Goal: Information Seeking & Learning: Learn about a topic

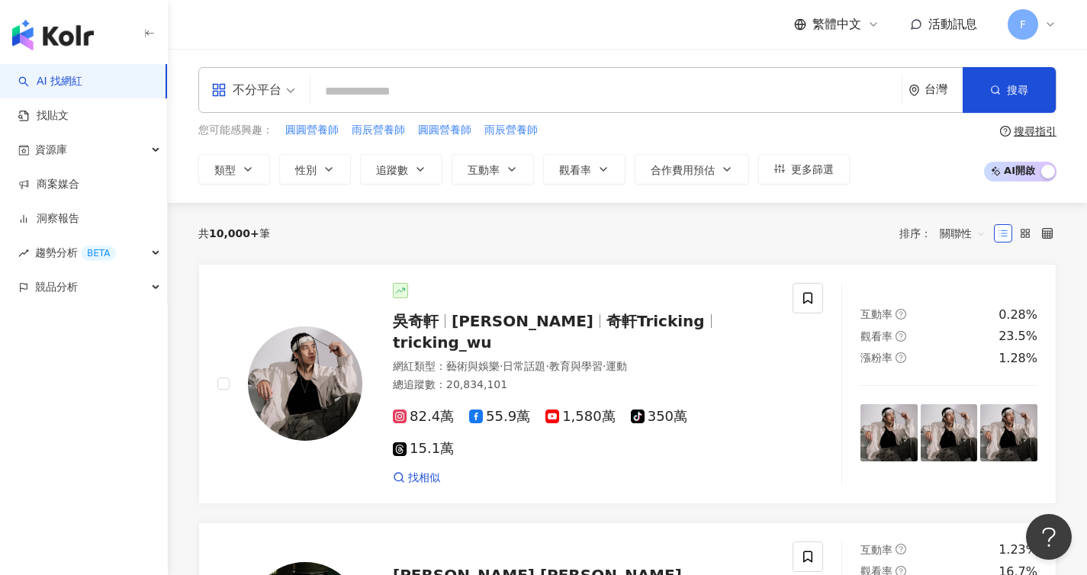
click at [448, 93] on input "search" at bounding box center [606, 91] width 579 height 29
type input "**"
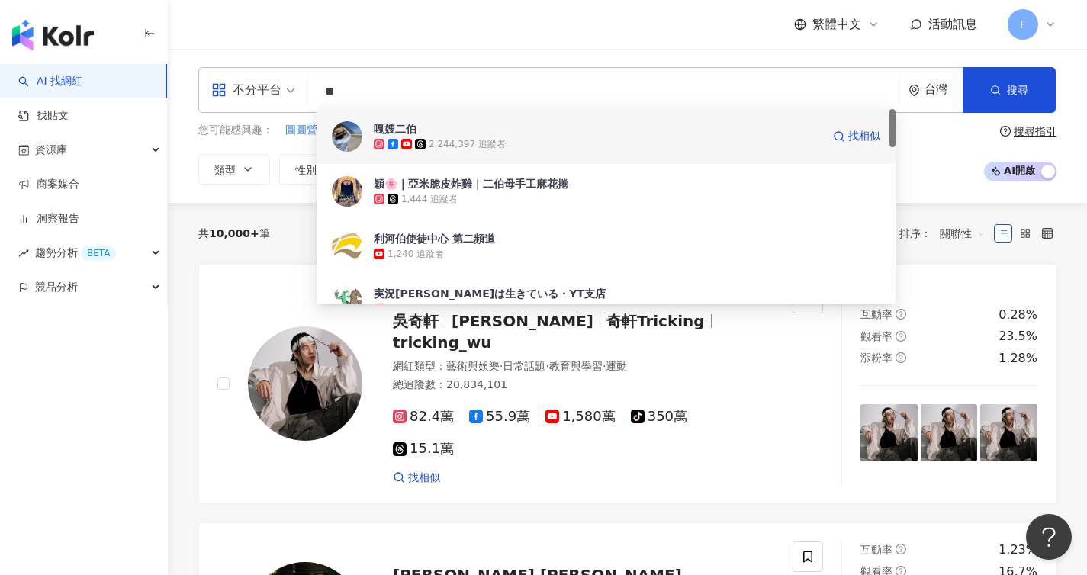
click at [473, 133] on span "嘎嫂二伯" at bounding box center [598, 128] width 448 height 15
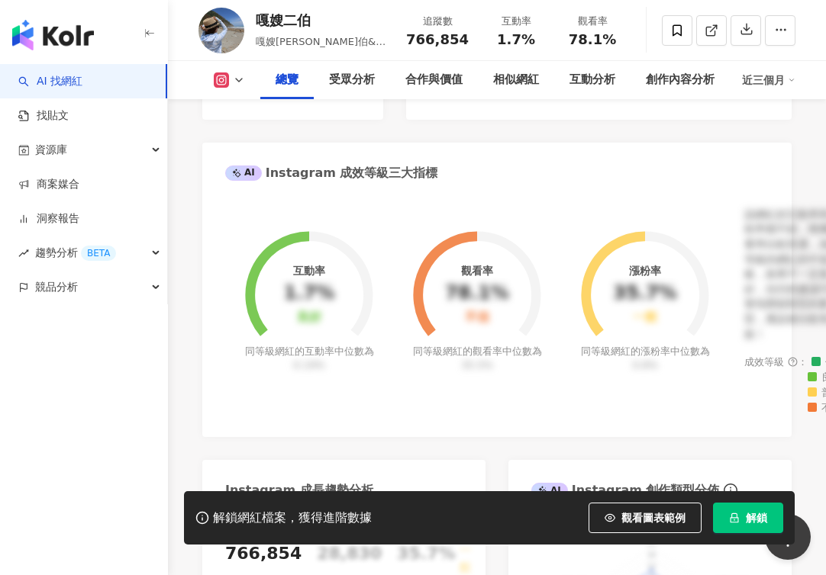
scroll to position [527, 0]
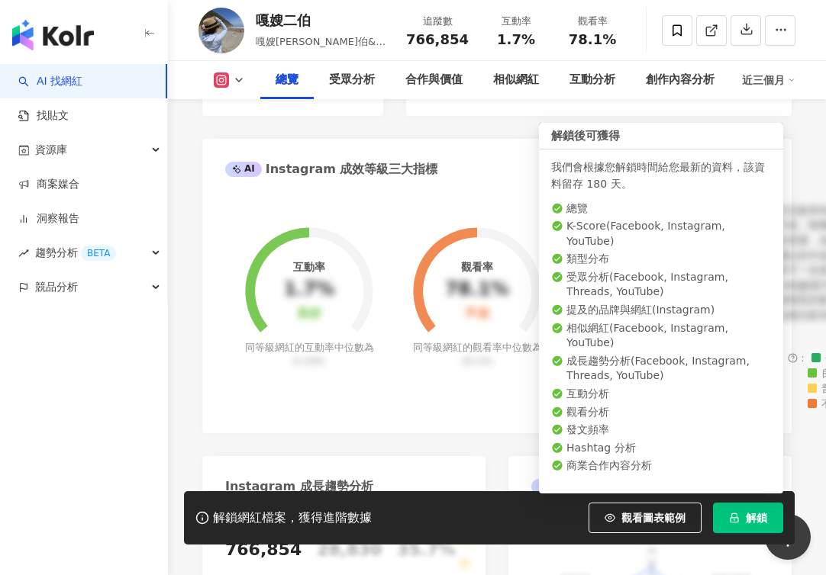
click at [744, 522] on button "解鎖" at bounding box center [748, 518] width 70 height 31
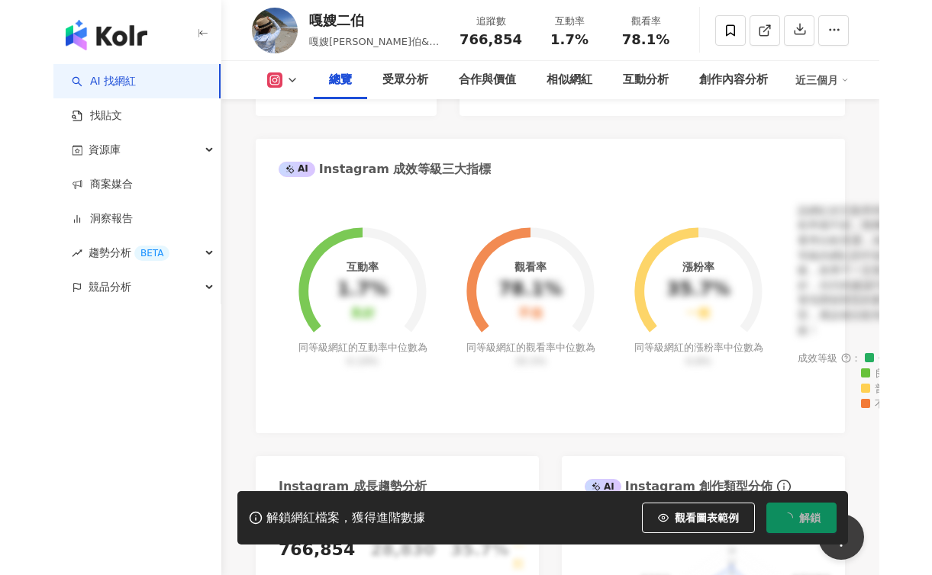
scroll to position [490, 0]
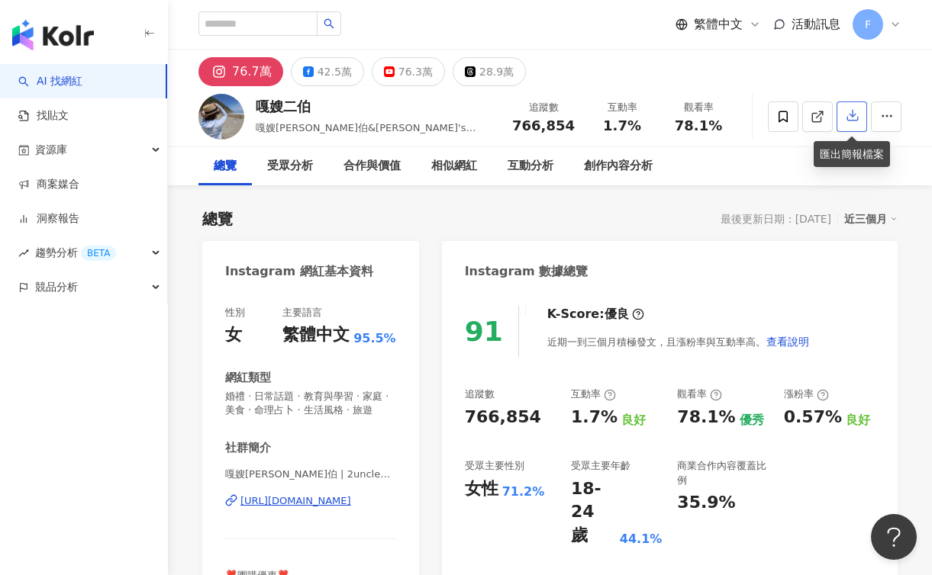
click at [855, 120] on icon "button" at bounding box center [853, 115] width 14 height 14
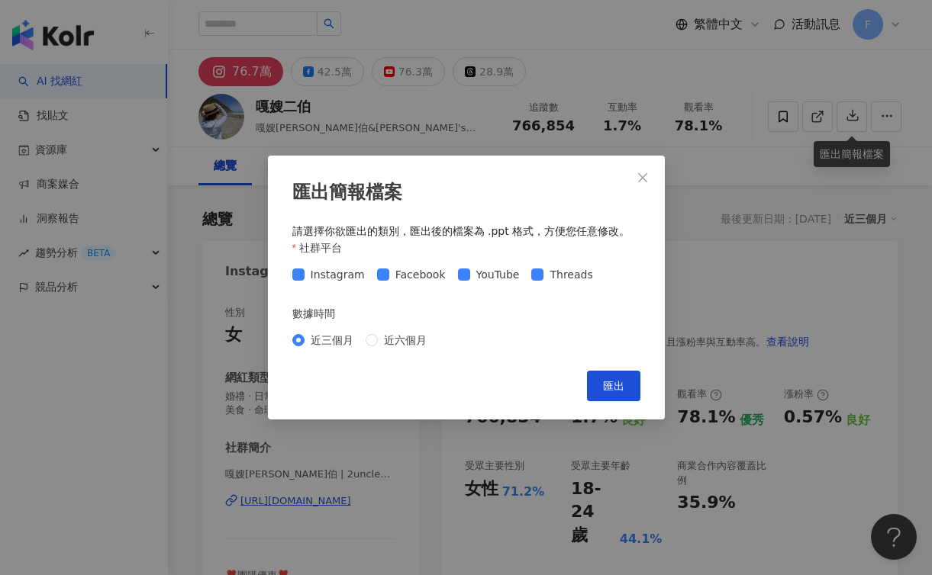
click at [603, 380] on span "匯出" at bounding box center [613, 386] width 21 height 12
click at [636, 179] on icon "close" at bounding box center [642, 178] width 12 height 12
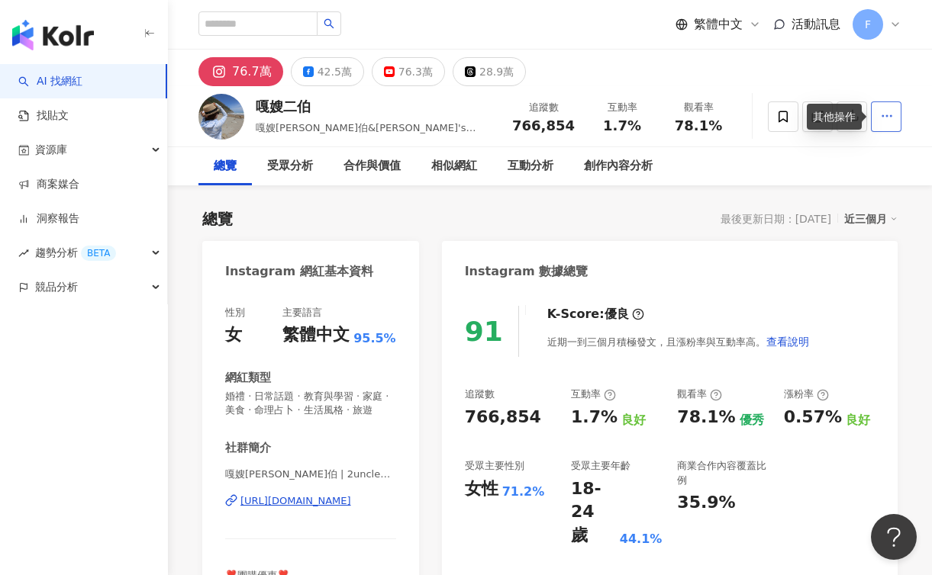
click at [884, 126] on button "button" at bounding box center [886, 116] width 31 height 31
click at [884, 123] on button "button" at bounding box center [886, 116] width 31 height 31
click at [880, 117] on icon "button" at bounding box center [887, 116] width 14 height 14
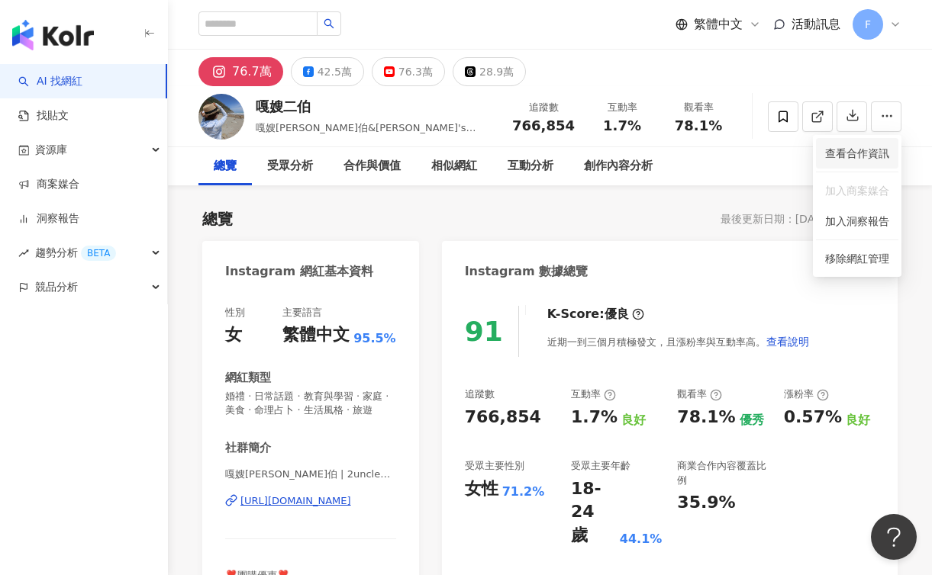
click at [881, 150] on span "查看合作資訊" at bounding box center [857, 153] width 64 height 17
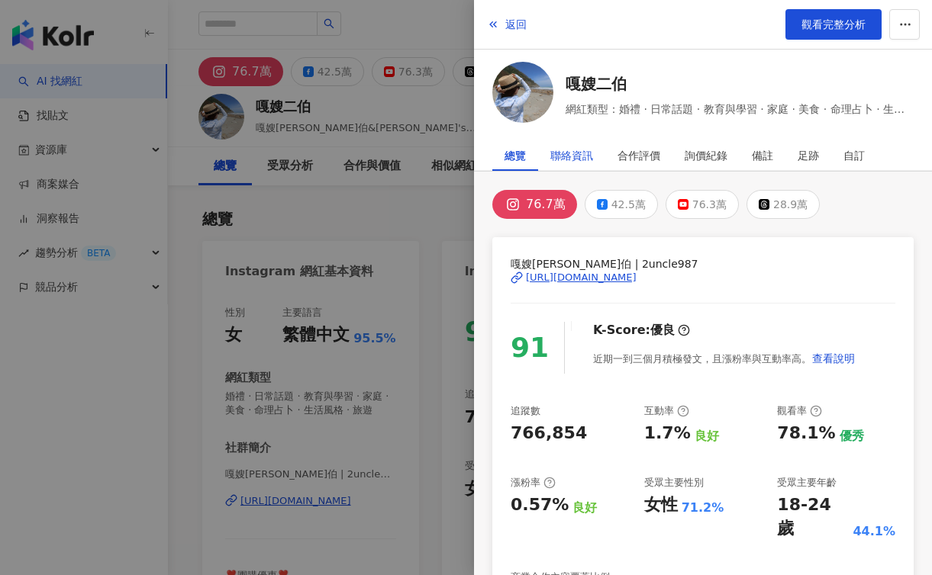
click at [581, 150] on div "聯絡資訊" at bounding box center [571, 155] width 43 height 31
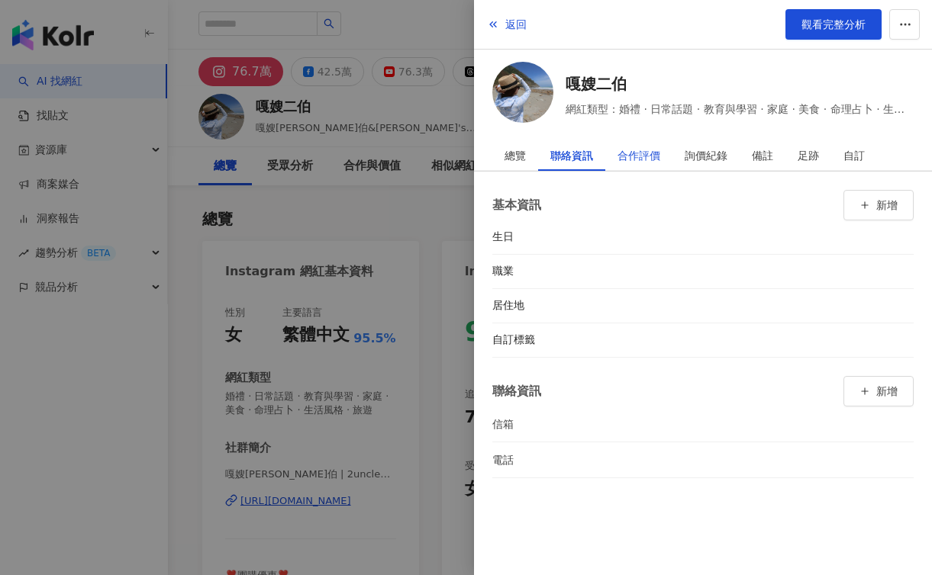
click at [636, 150] on div "合作評價" at bounding box center [638, 155] width 43 height 31
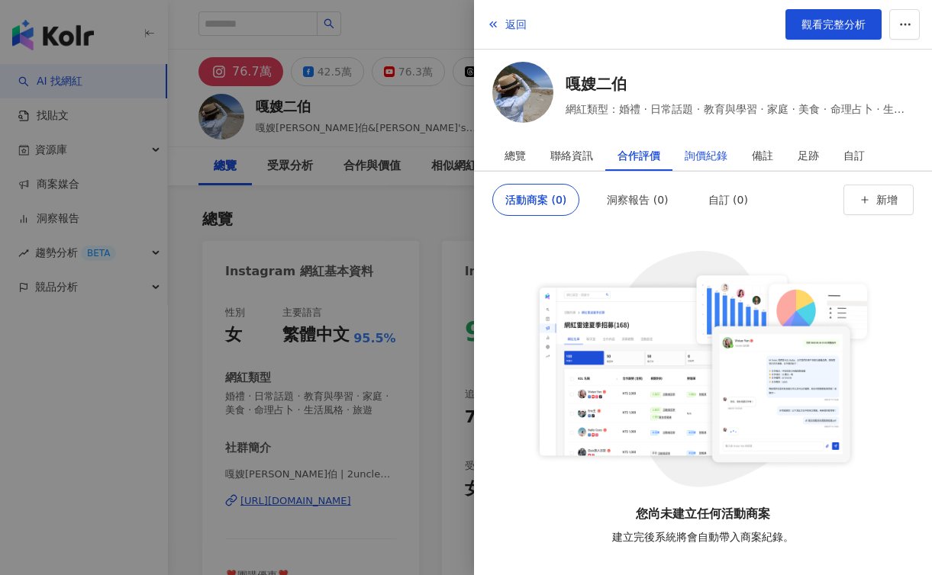
click at [707, 152] on div "詢價紀錄" at bounding box center [706, 155] width 43 height 31
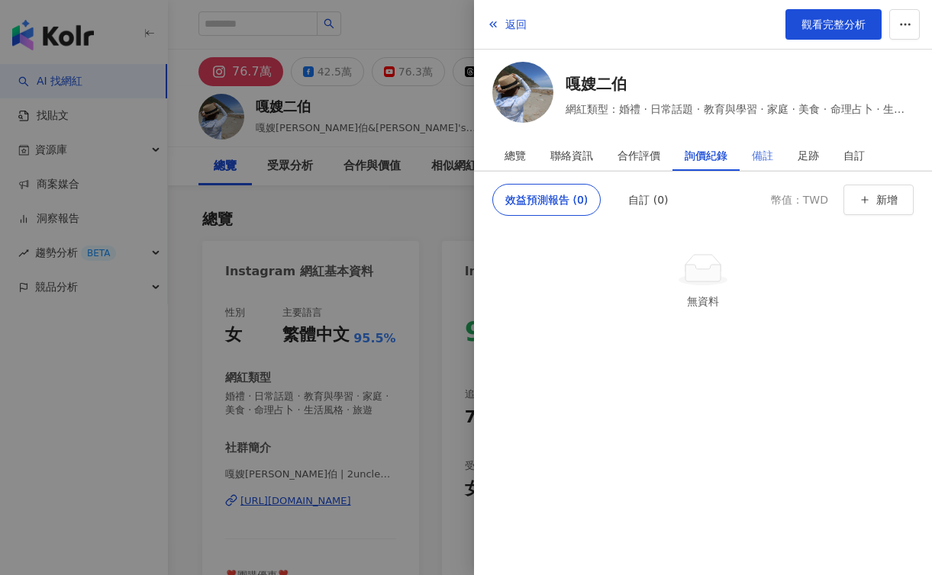
click at [784, 155] on div "備註" at bounding box center [762, 155] width 46 height 31
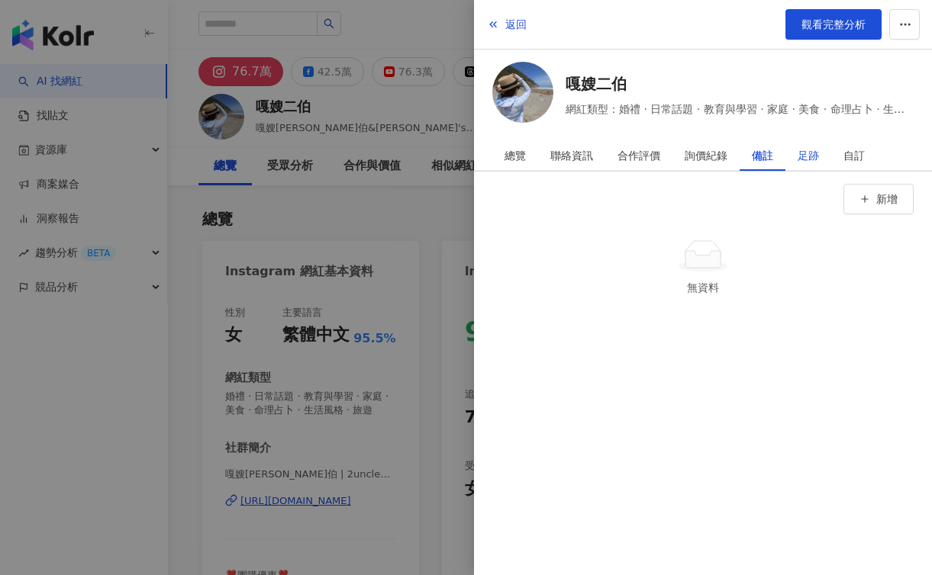
click at [807, 156] on div "足跡" at bounding box center [807, 155] width 21 height 31
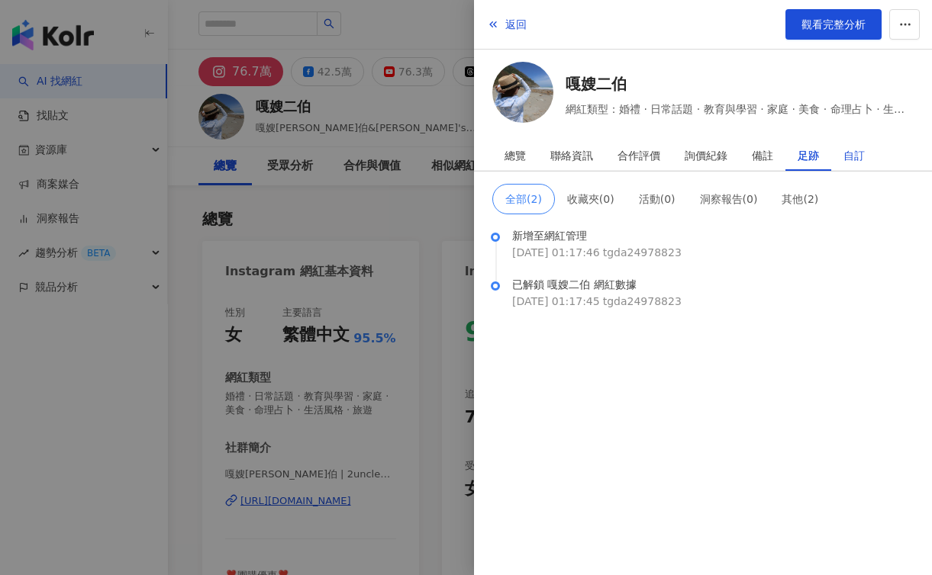
click at [859, 153] on div "自訂" at bounding box center [853, 155] width 21 height 31
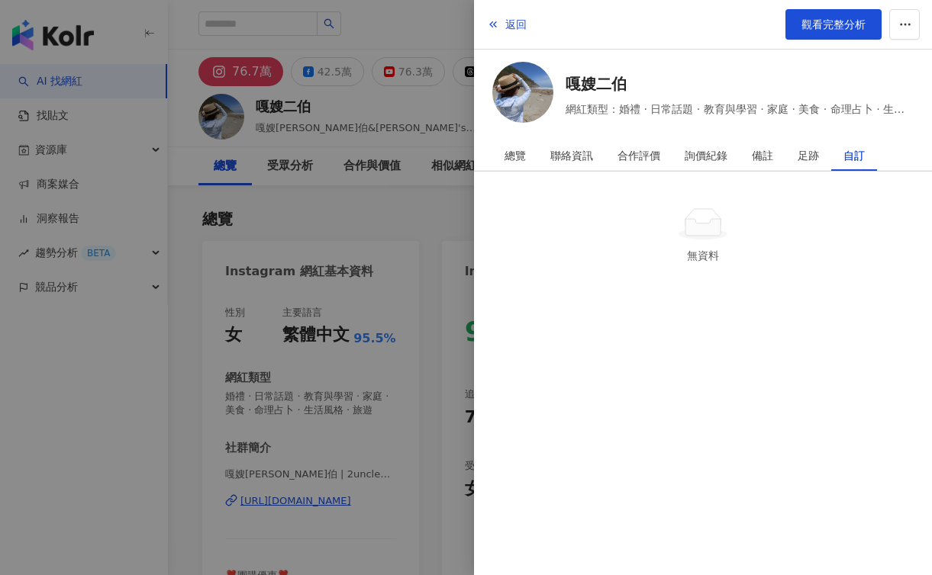
click at [417, 240] on div at bounding box center [466, 287] width 932 height 575
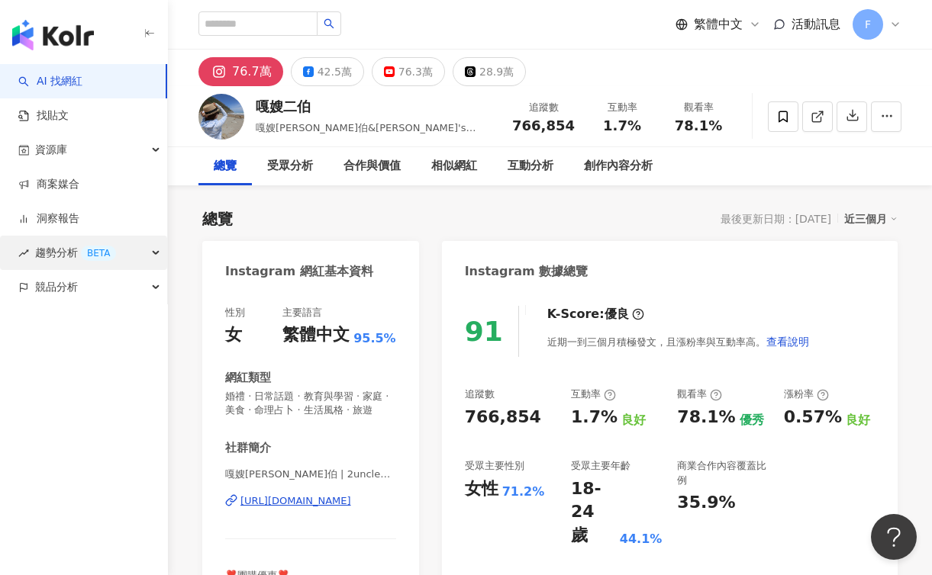
click at [159, 250] on div "趨勢分析 BETA" at bounding box center [83, 253] width 167 height 34
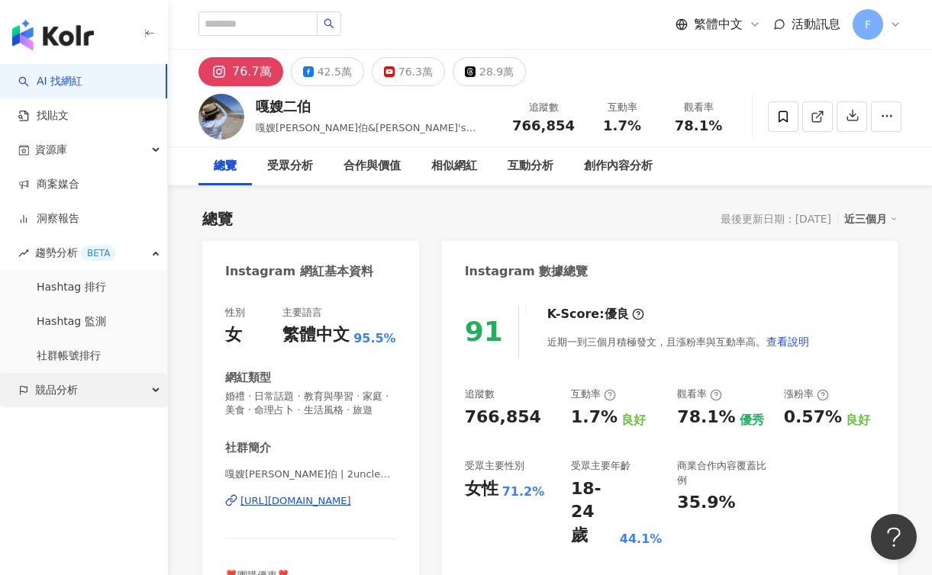
click at [140, 377] on div "競品分析" at bounding box center [83, 390] width 167 height 34
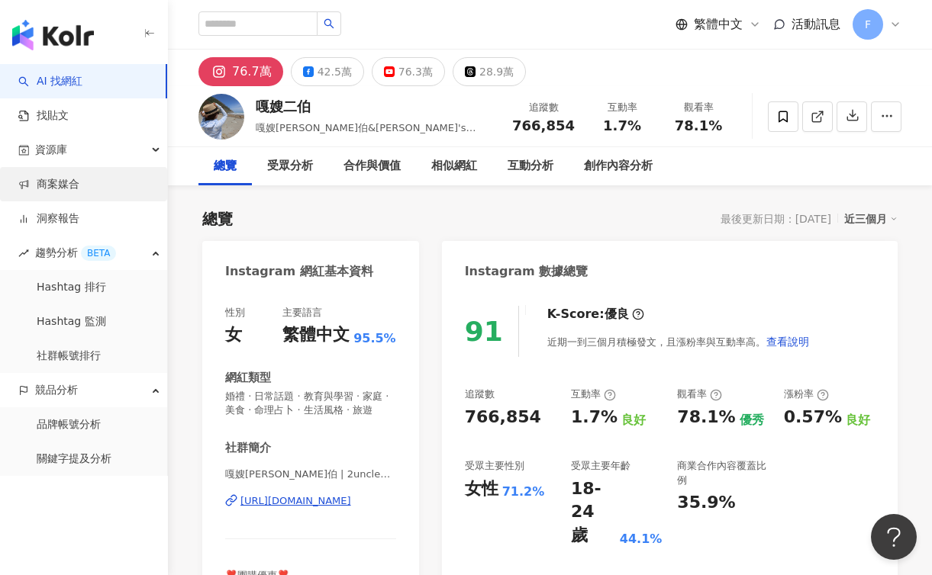
click at [79, 182] on link "商案媒合" at bounding box center [48, 184] width 61 height 15
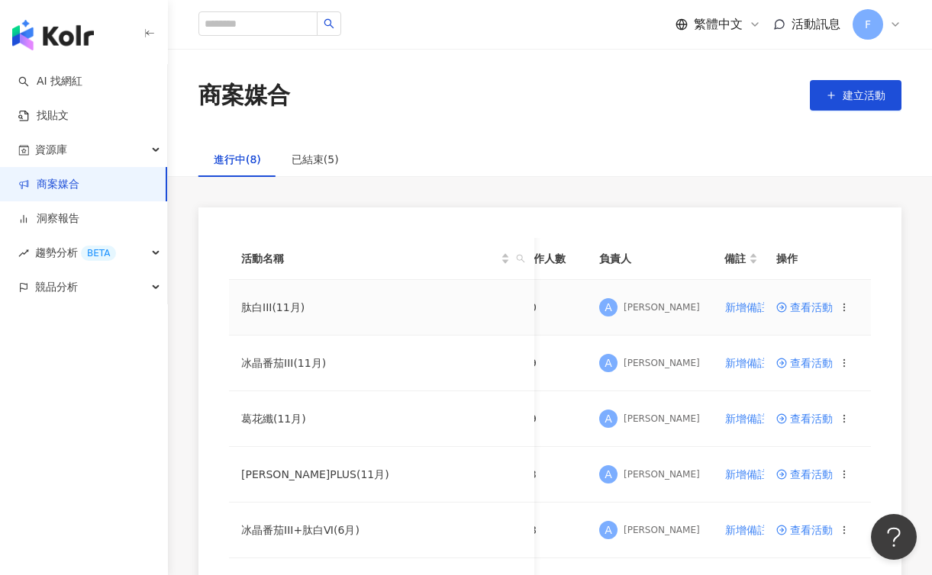
click at [813, 303] on span "查看活動" at bounding box center [804, 307] width 56 height 11
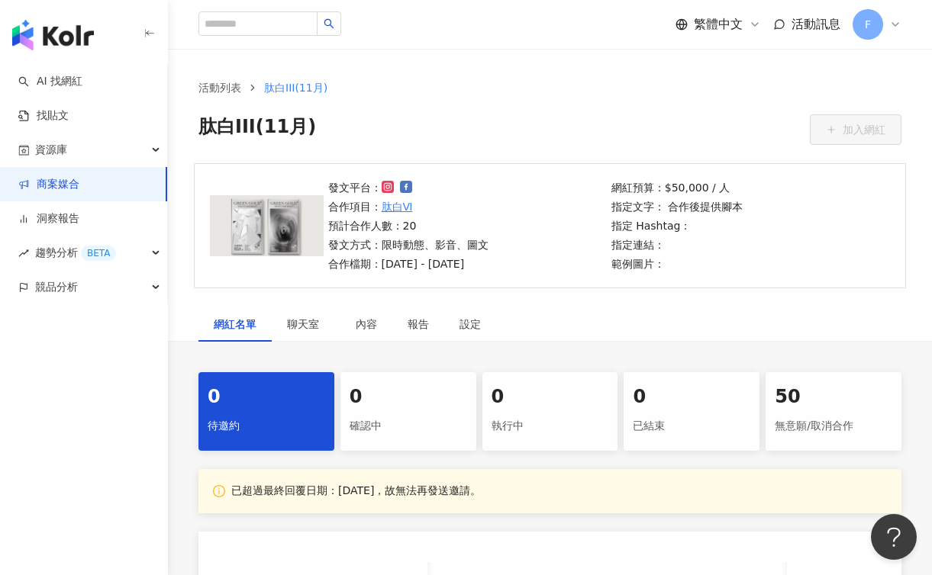
click at [833, 415] on div "無意願/取消合作" at bounding box center [834, 427] width 118 height 26
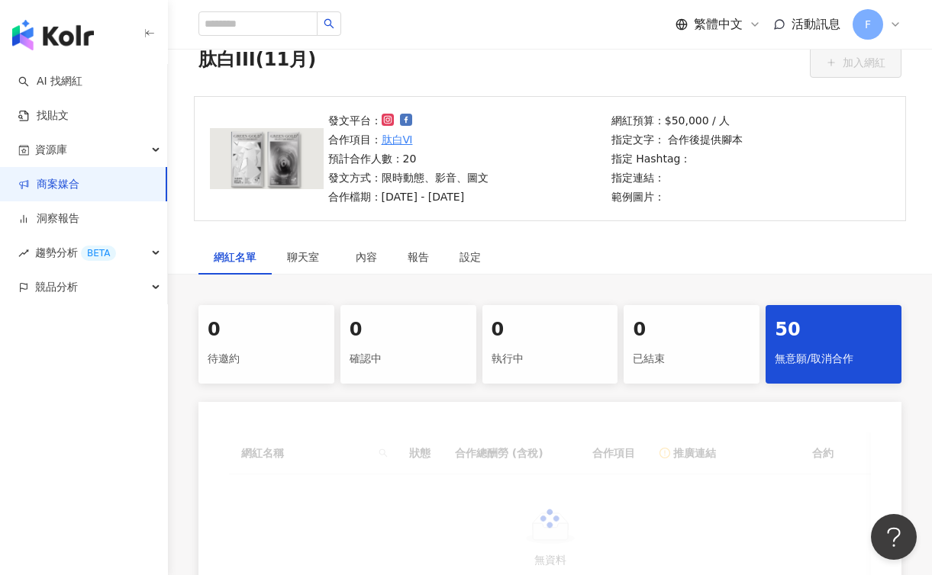
scroll to position [306, 0]
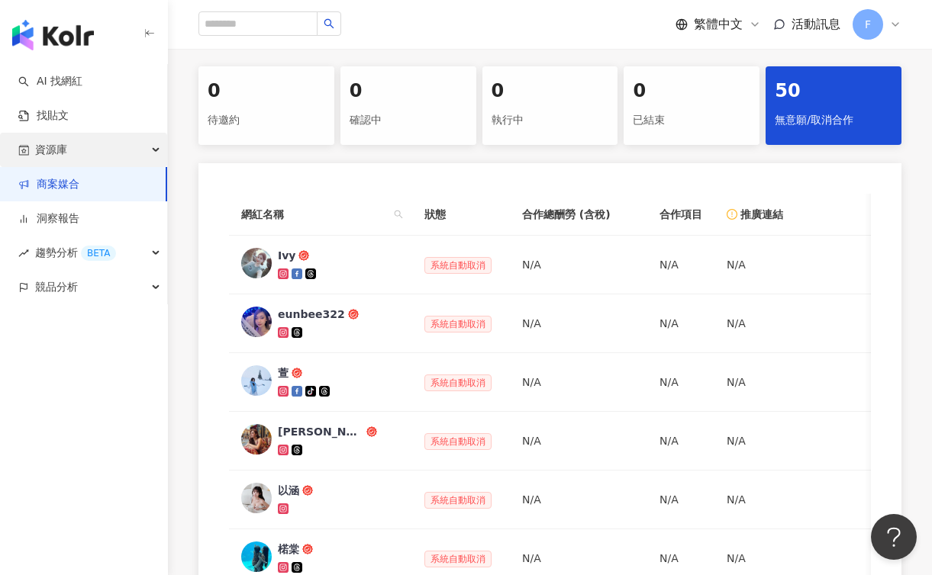
click at [99, 139] on div "資源庫" at bounding box center [83, 150] width 167 height 34
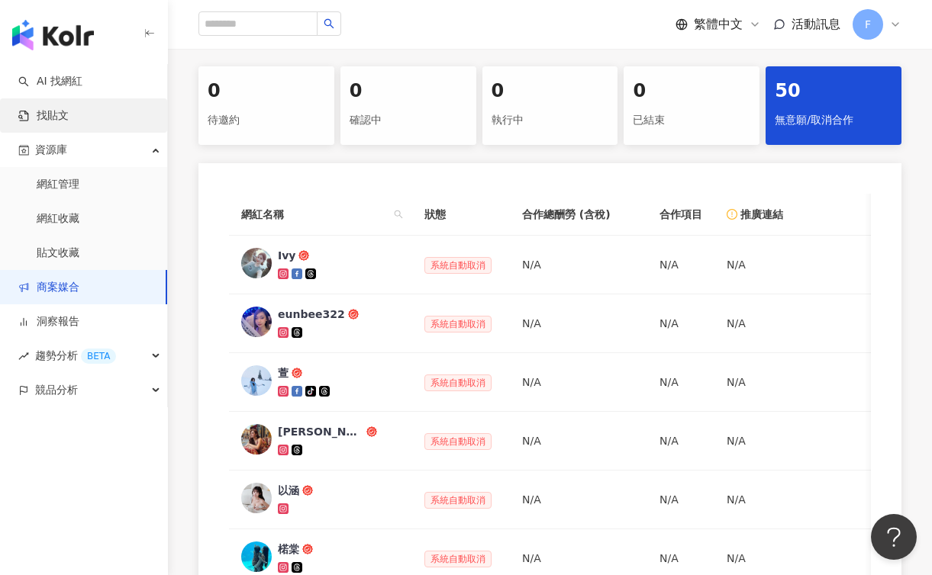
click at [69, 108] on link "找貼文" at bounding box center [43, 115] width 50 height 15
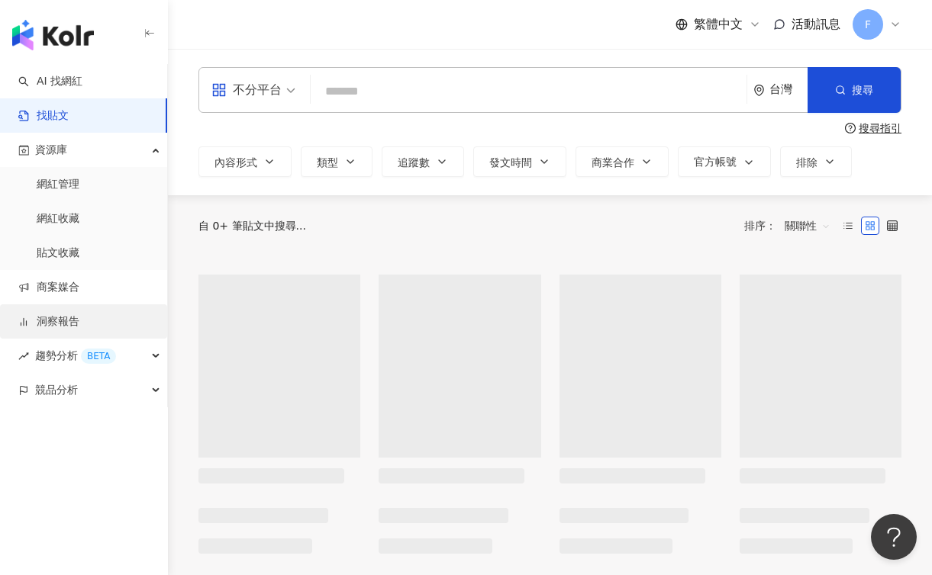
click at [79, 330] on link "洞察報告" at bounding box center [48, 321] width 61 height 15
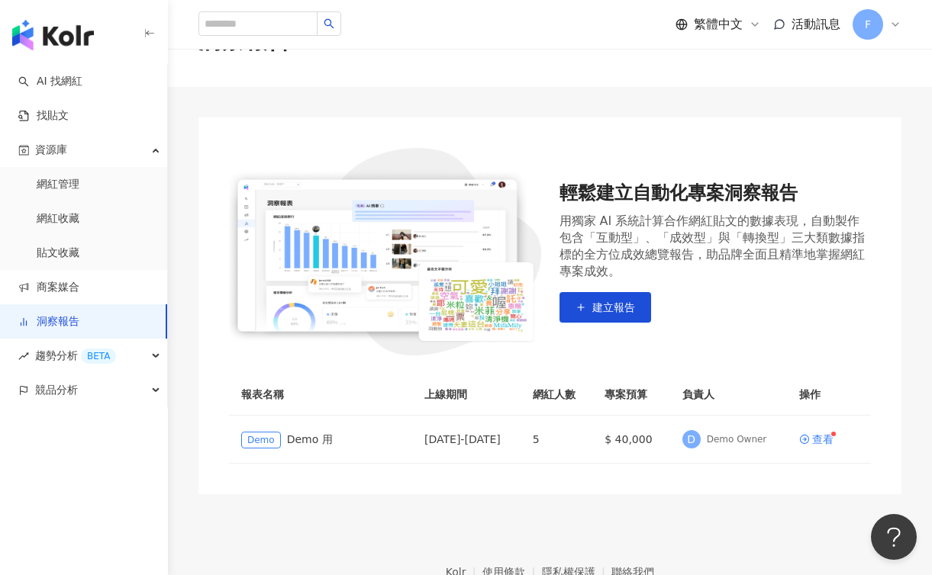
scroll to position [143, 0]
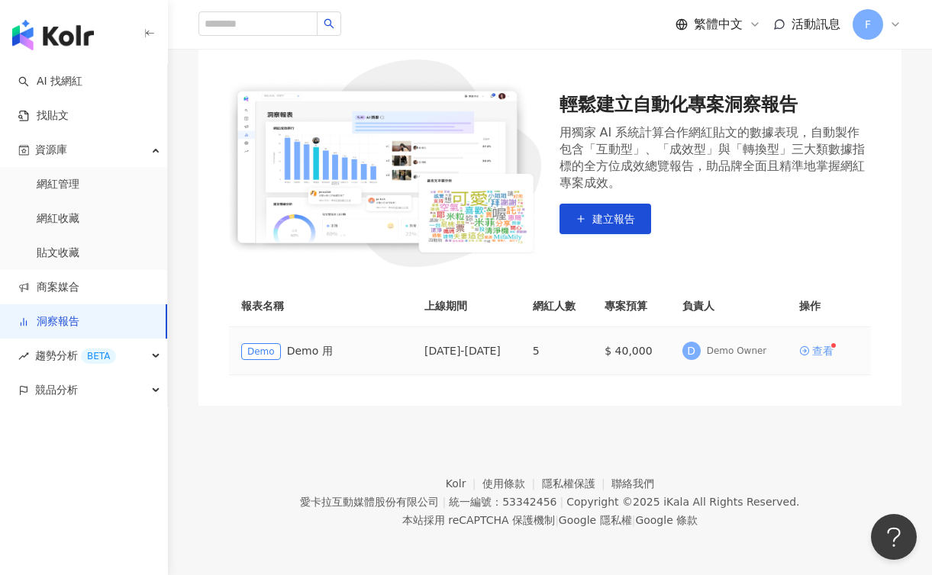
click at [825, 350] on div "查看" at bounding box center [822, 351] width 21 height 11
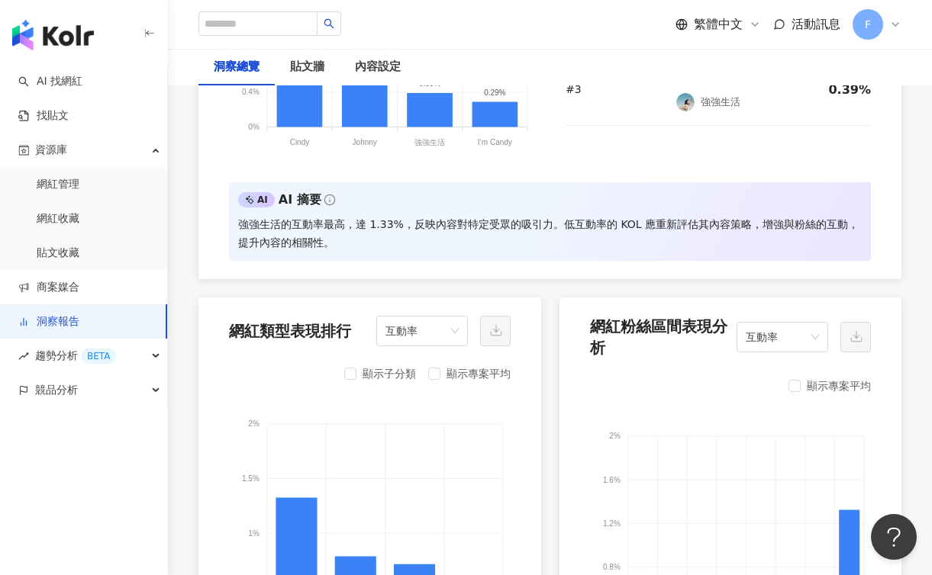
scroll to position [1693, 0]
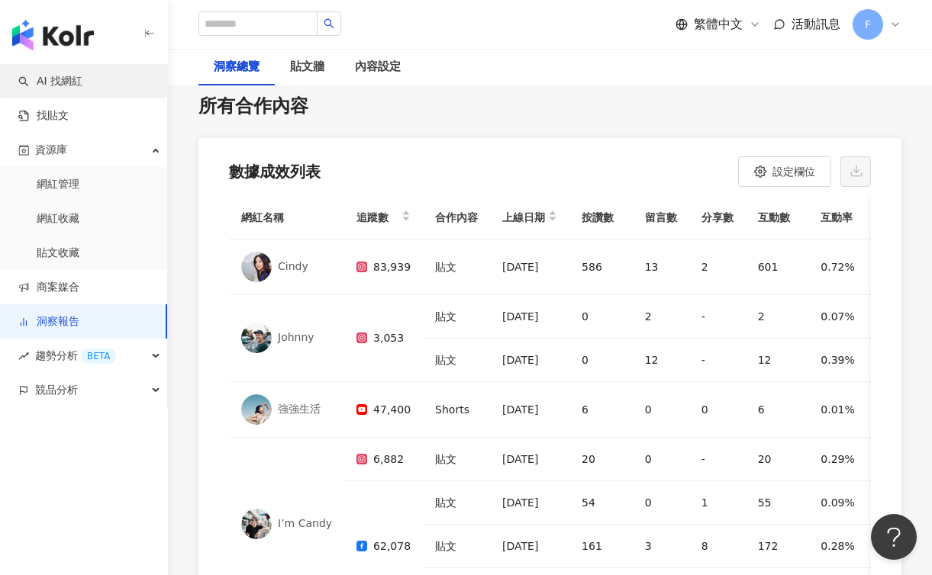
click at [82, 78] on link "AI 找網紅" at bounding box center [50, 81] width 64 height 15
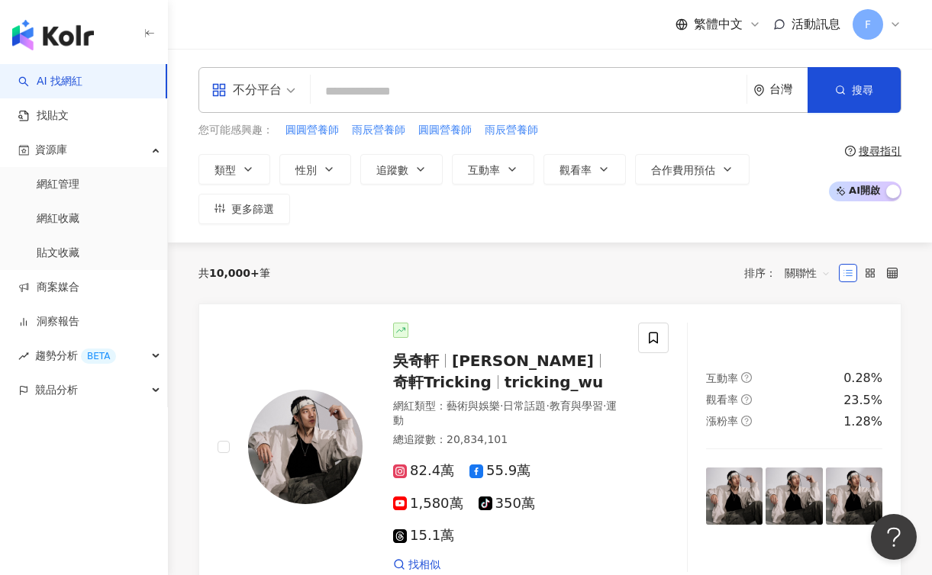
paste input "**"
type input "**"
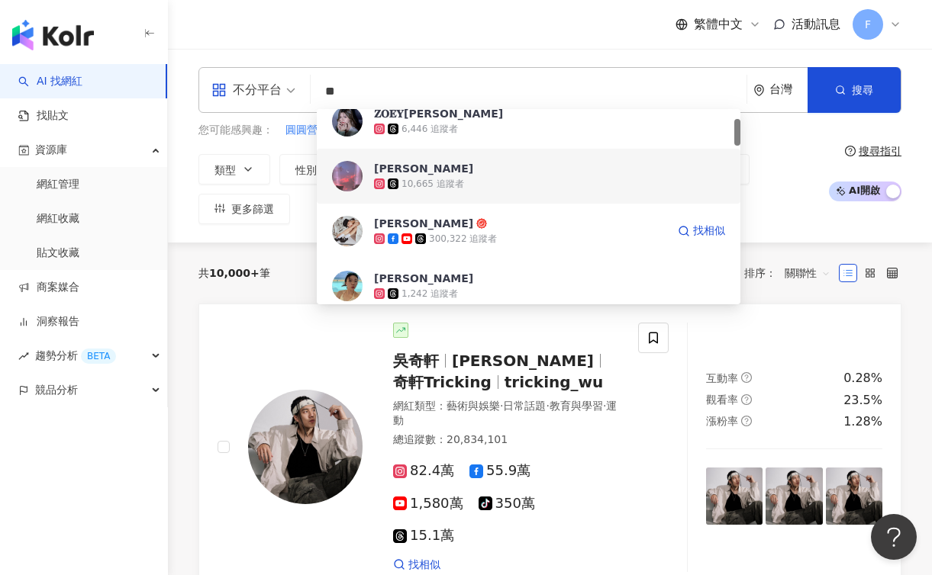
scroll to position [76, 0]
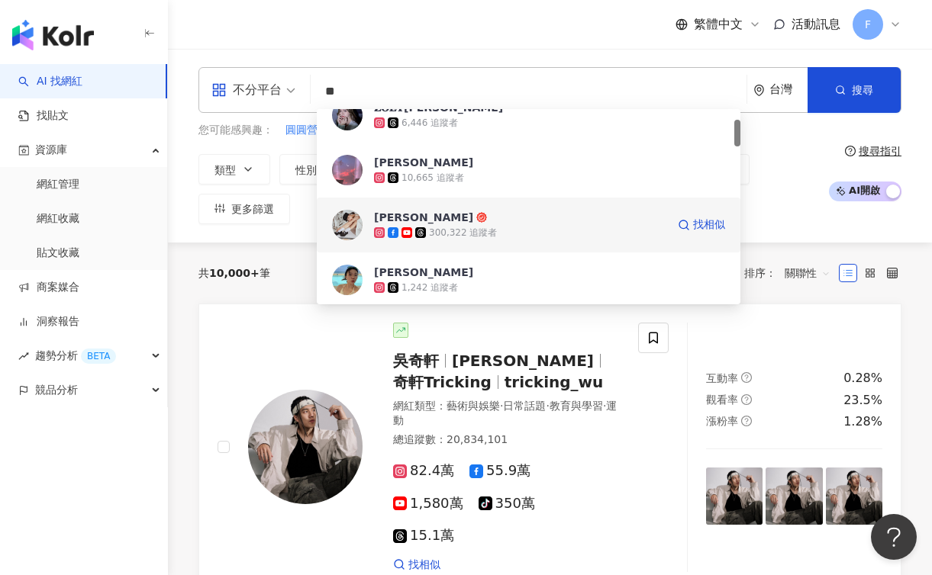
click at [442, 211] on span "李柔" at bounding box center [520, 217] width 292 height 15
